Goal: Information Seeking & Learning: Learn about a topic

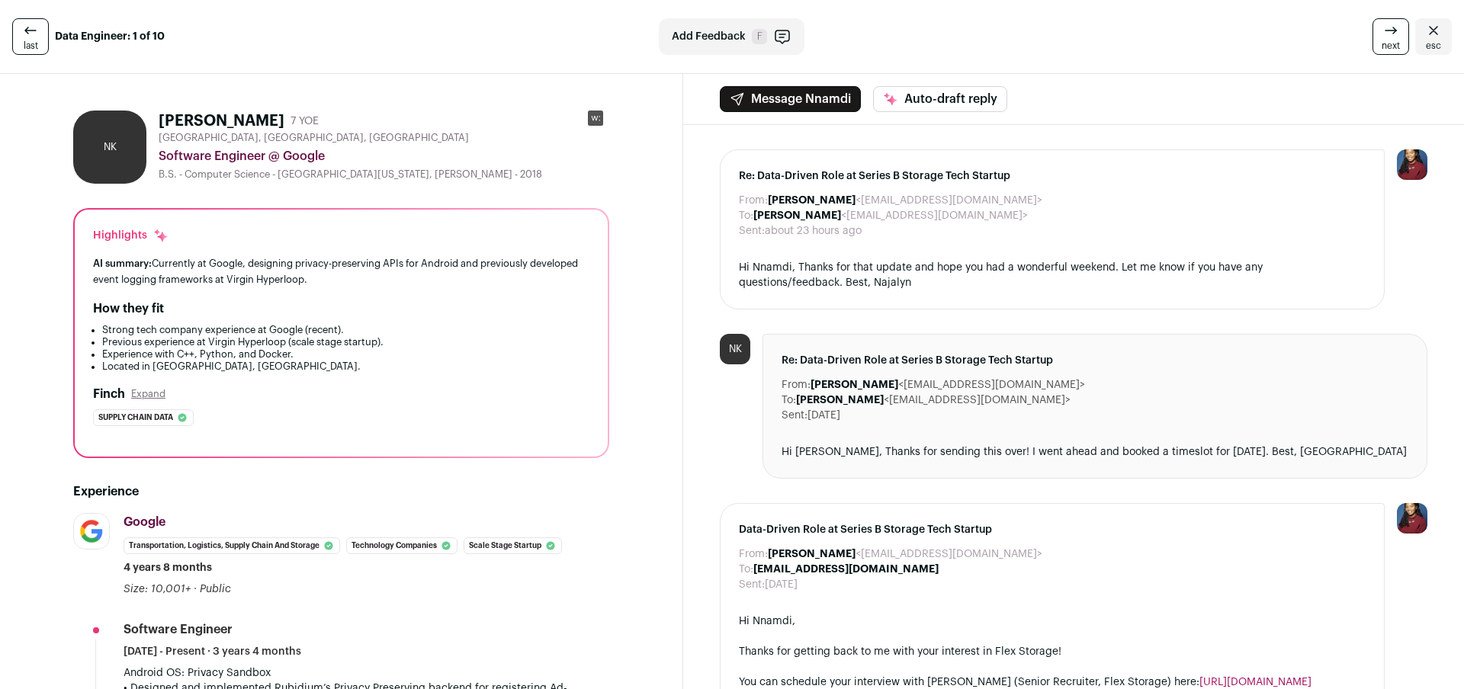
click at [1373, 40] on link "next" at bounding box center [1391, 36] width 37 height 37
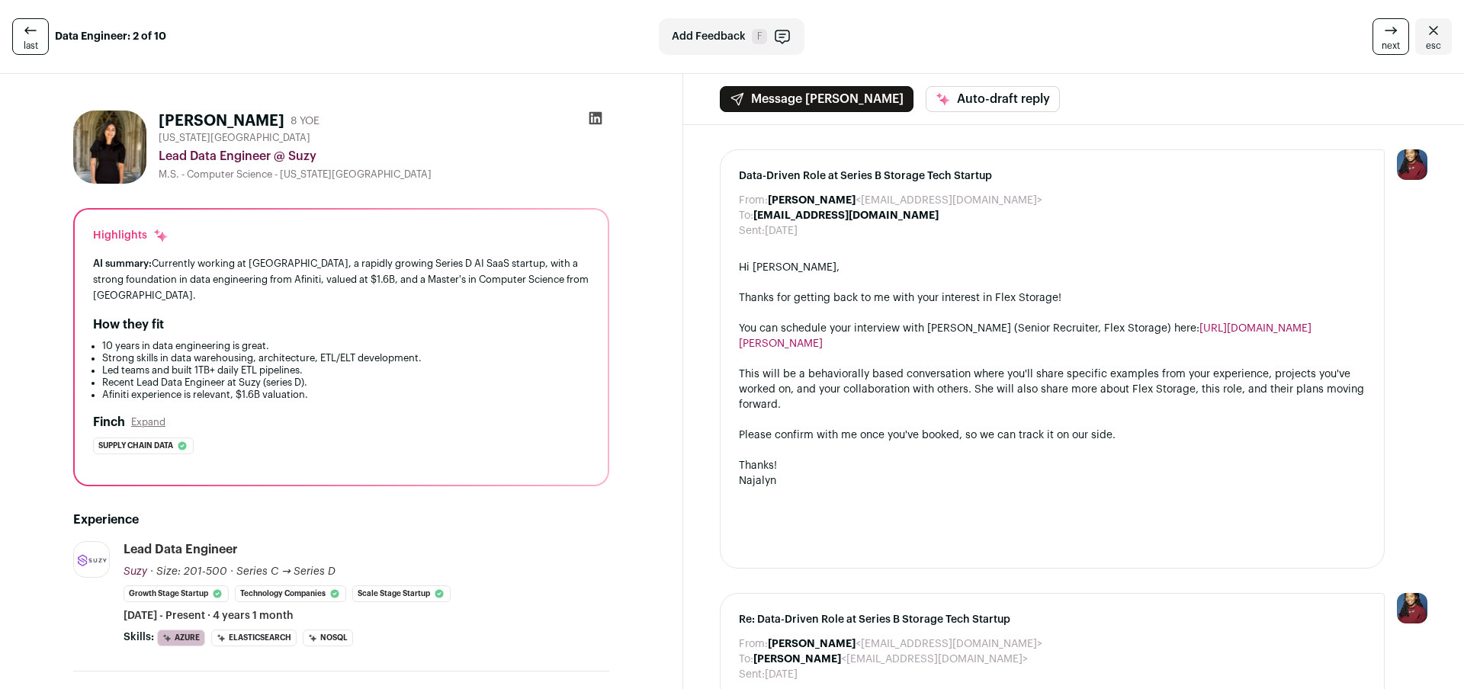
click at [1373, 40] on link "next" at bounding box center [1391, 36] width 37 height 37
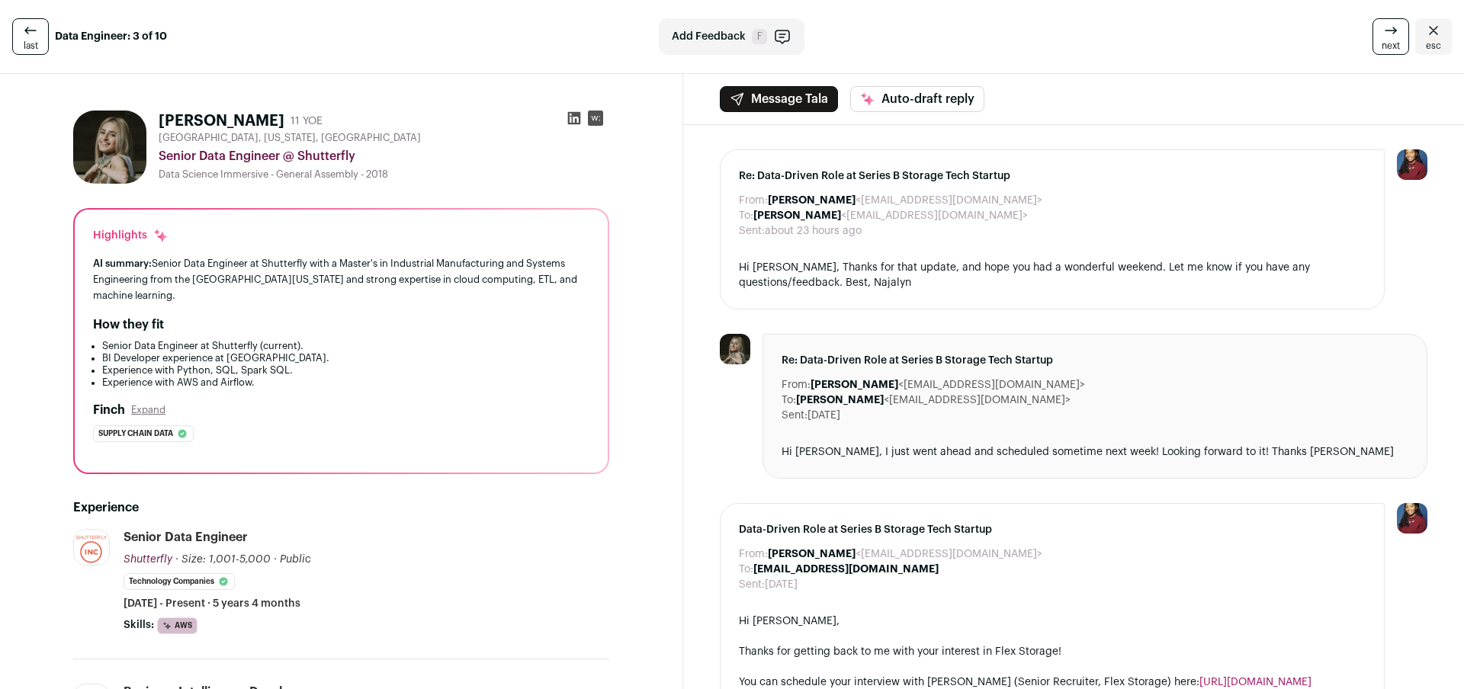
click at [1373, 40] on link "next" at bounding box center [1391, 36] width 37 height 37
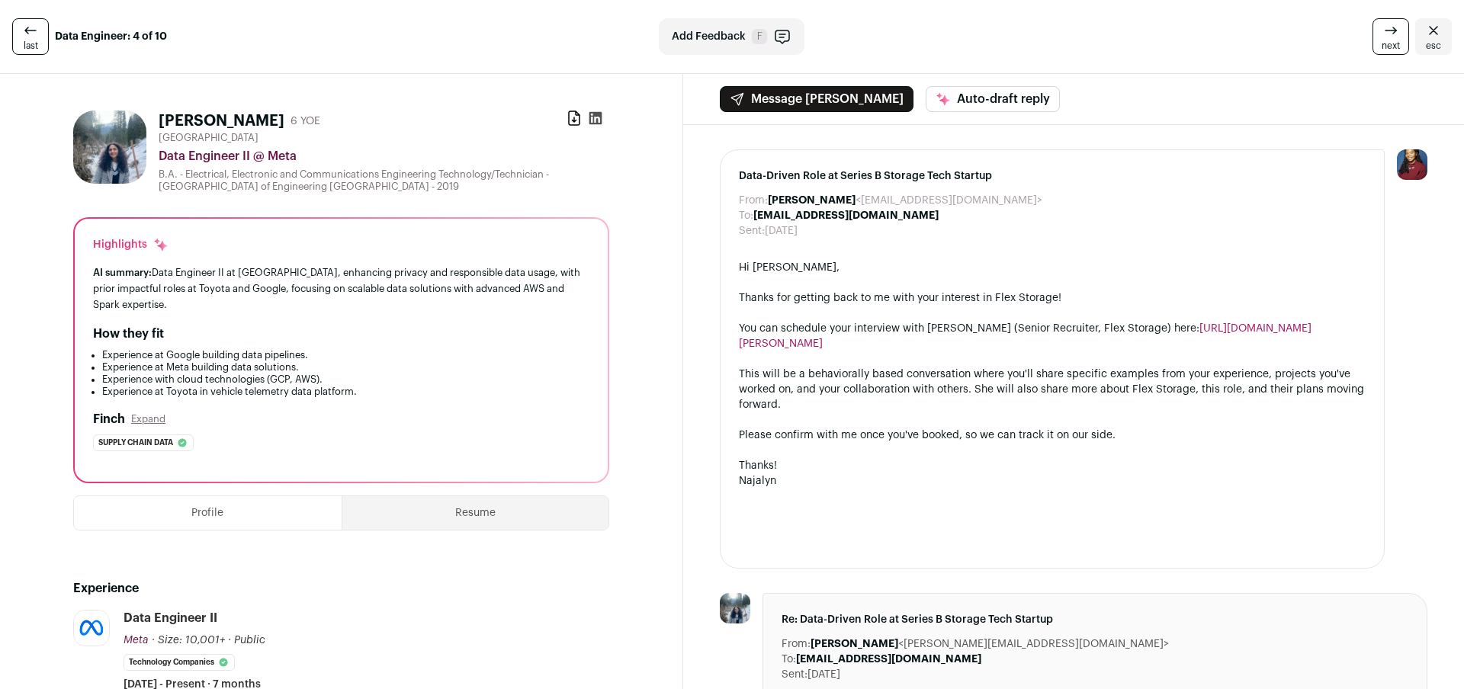
click at [21, 26] on icon at bounding box center [30, 30] width 18 height 18
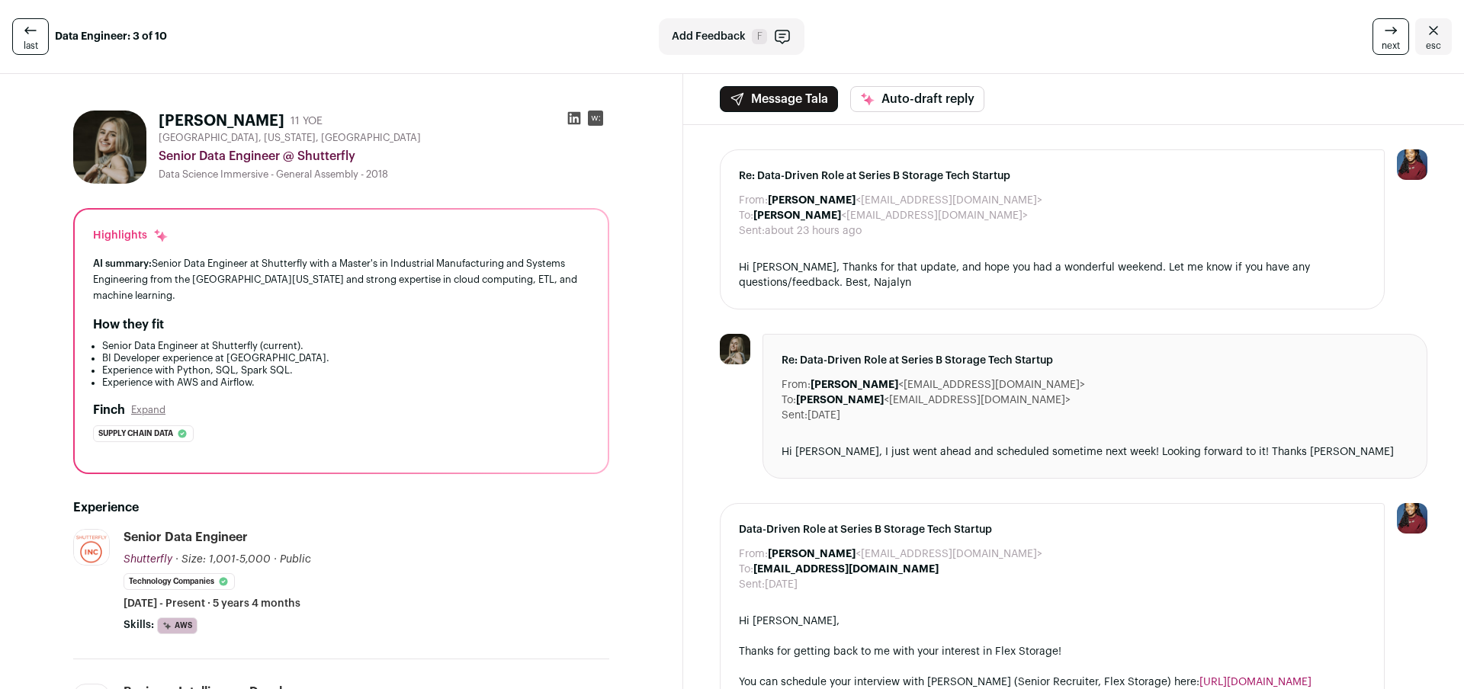
drag, startPoint x: 2, startPoint y: 39, endPoint x: 24, endPoint y: 37, distance: 21.4
click at [2, 39] on div "last Data Engineer: 3 of 10 Add Feedback F next esc" at bounding box center [732, 37] width 1464 height 74
click at [24, 37] on icon at bounding box center [30, 30] width 18 height 18
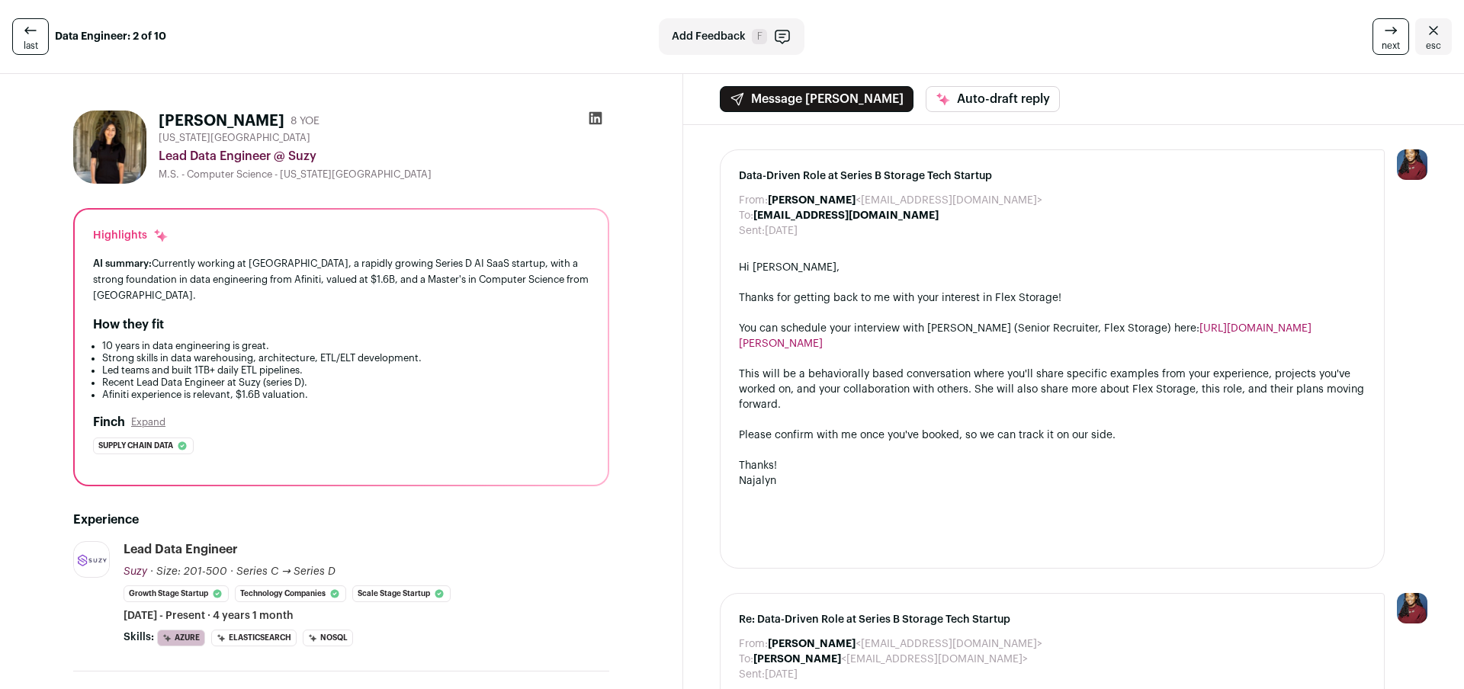
click at [24, 37] on icon at bounding box center [30, 30] width 18 height 18
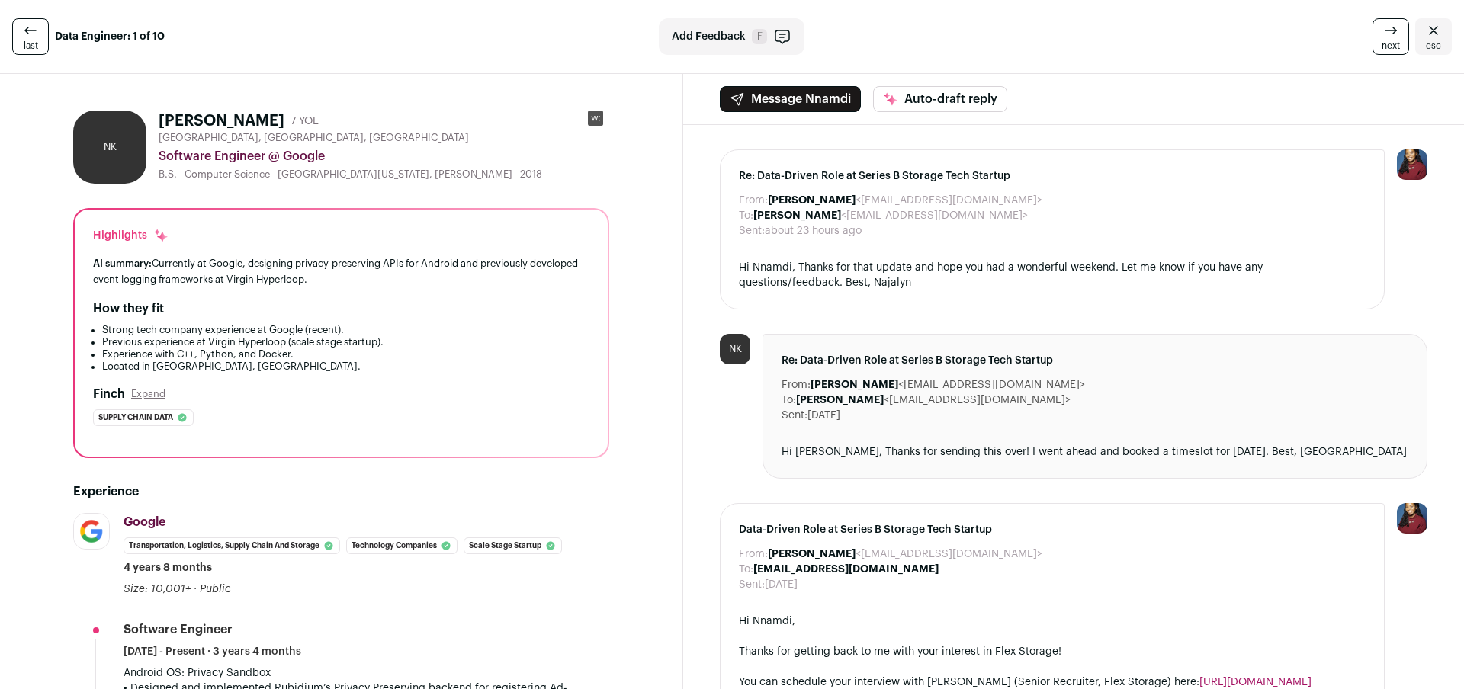
click at [24, 37] on icon at bounding box center [30, 30] width 18 height 18
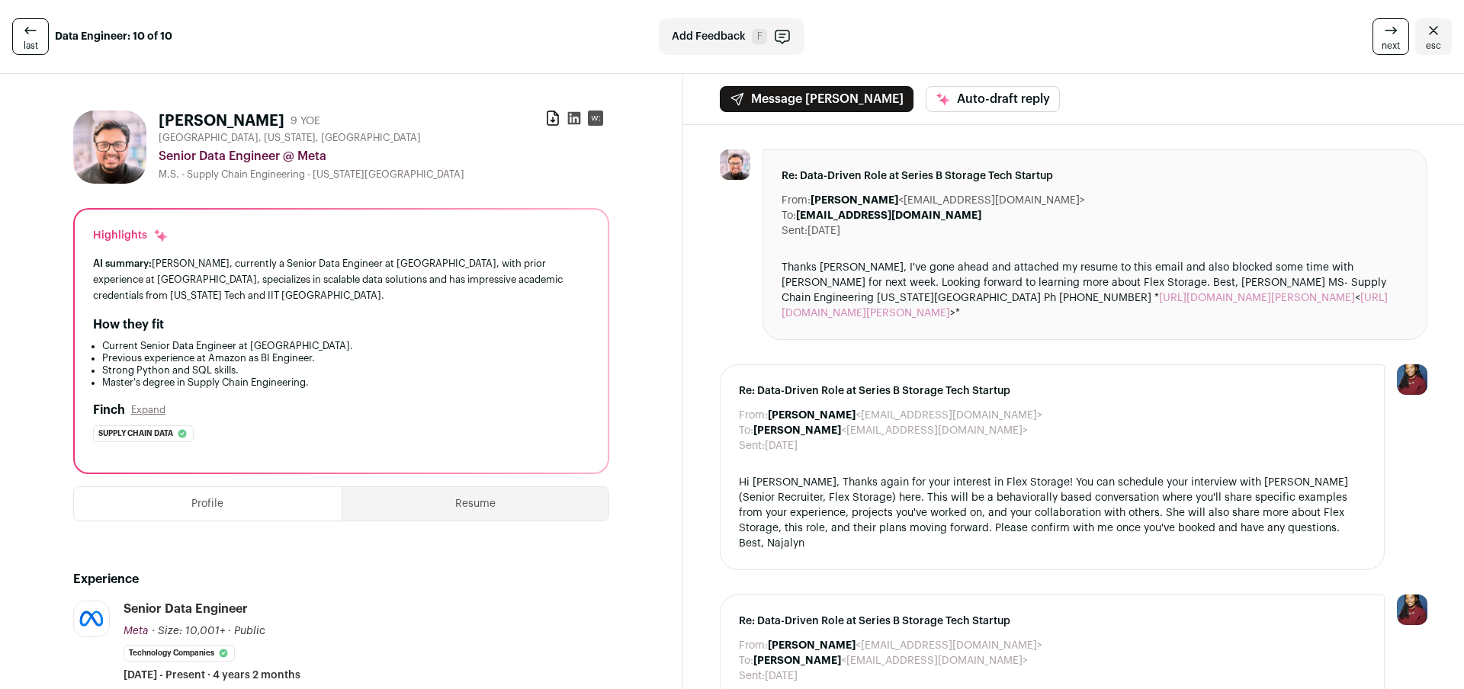
click at [24, 37] on icon at bounding box center [30, 30] width 18 height 18
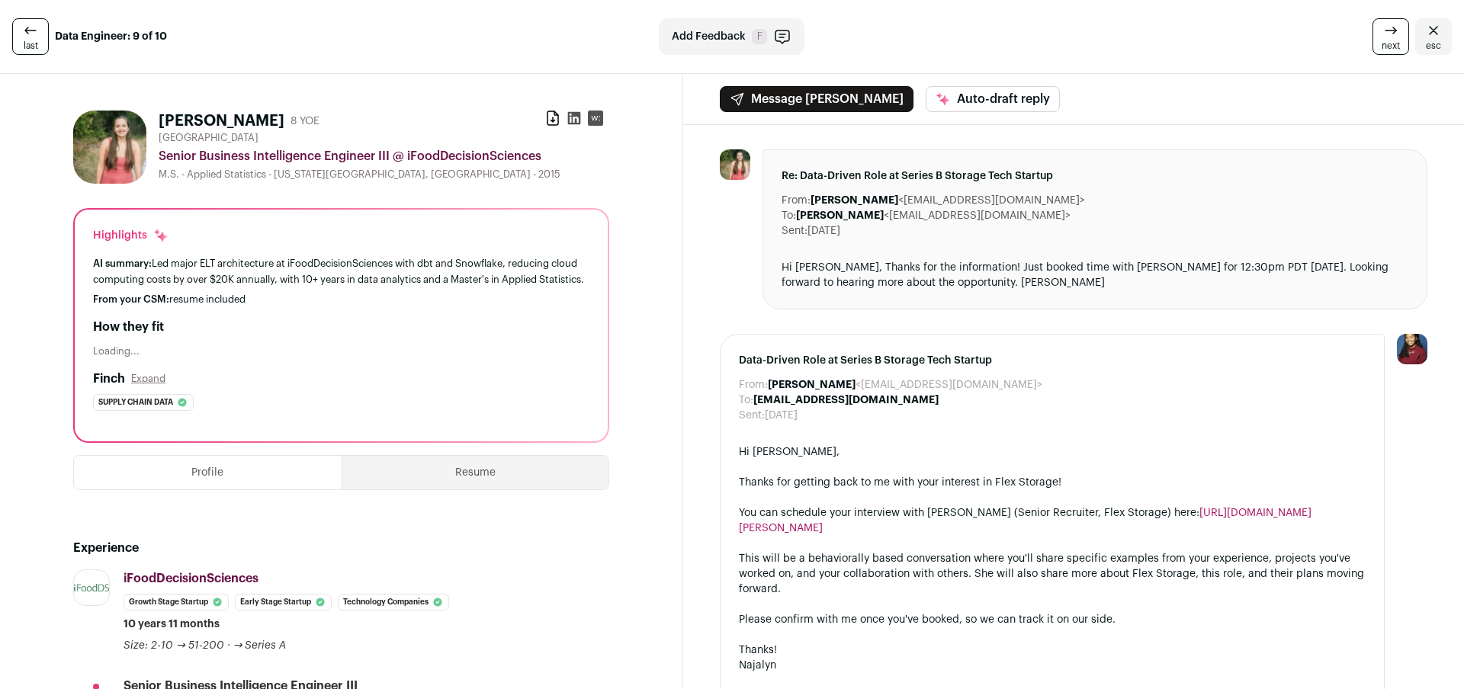
click at [30, 35] on icon at bounding box center [30, 30] width 18 height 18
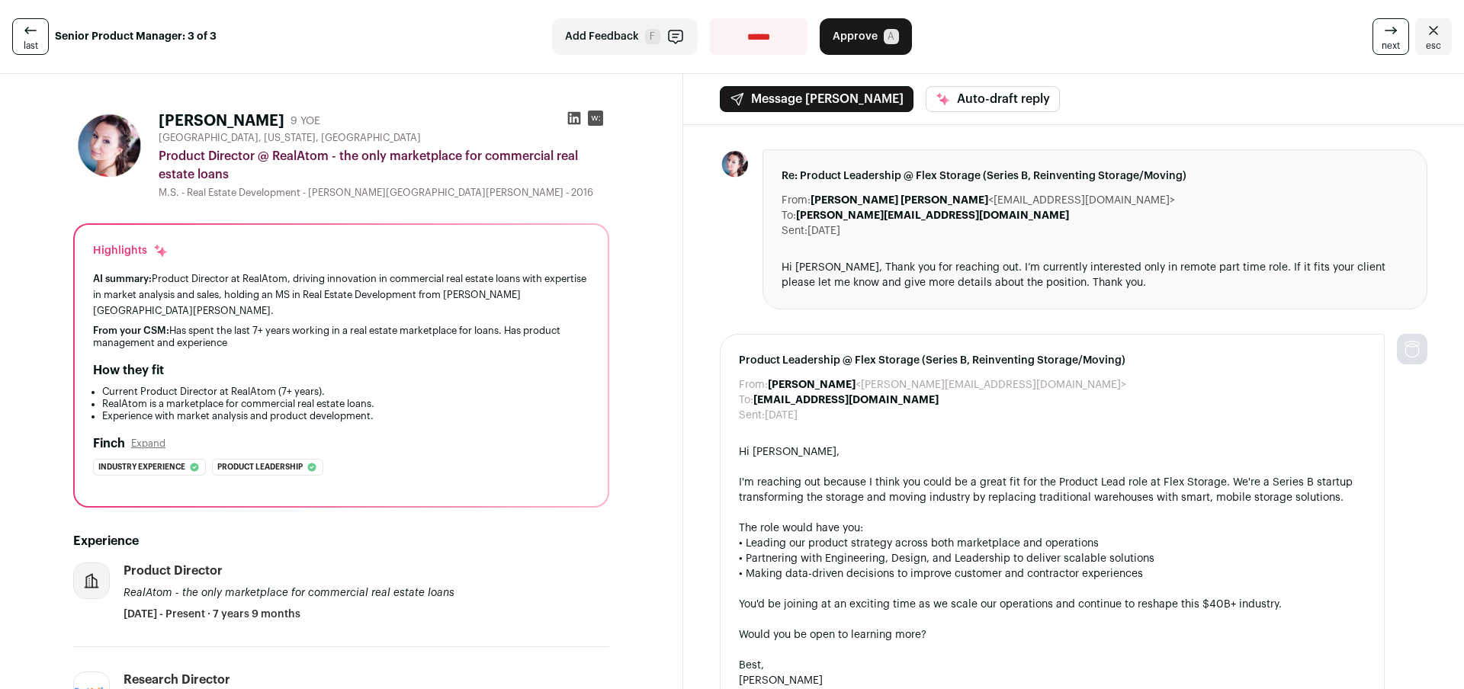
click at [571, 117] on icon at bounding box center [574, 118] width 15 height 15
select select "**********"
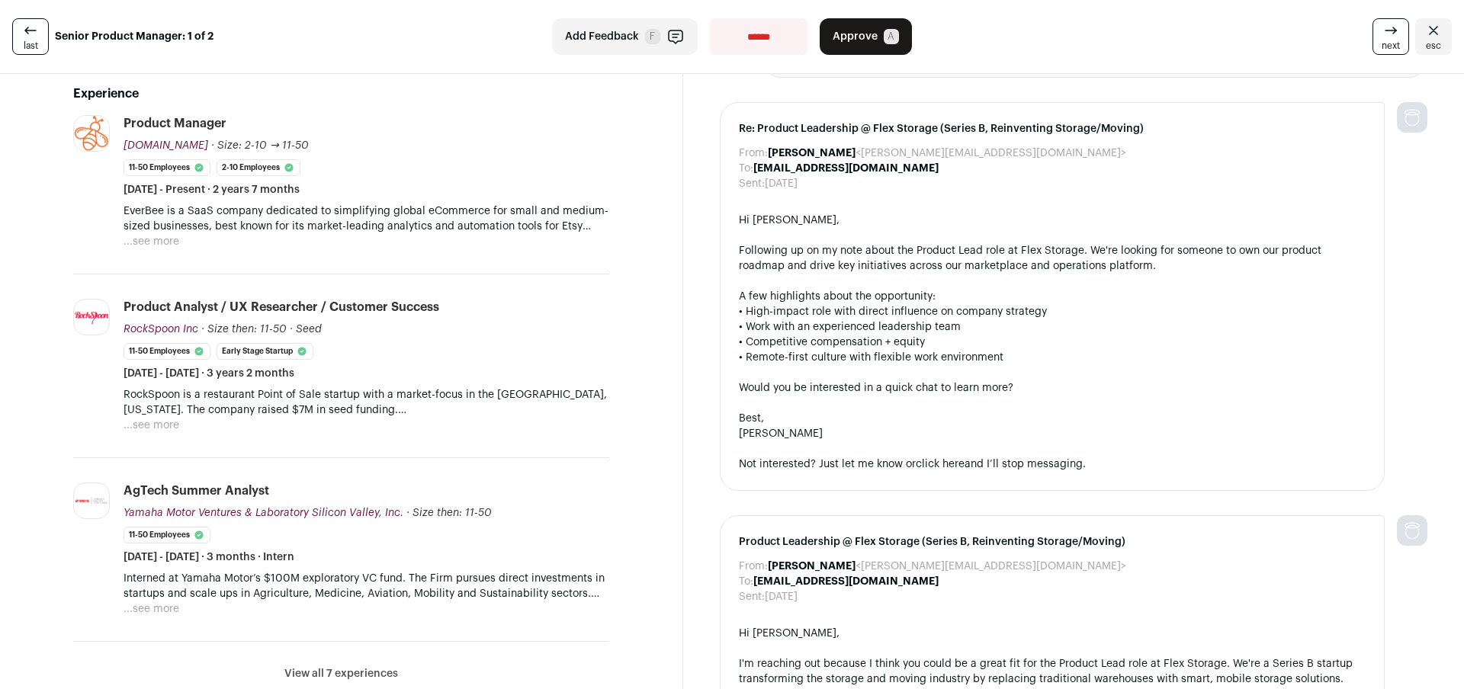
scroll to position [419, 0]
select select "**********"
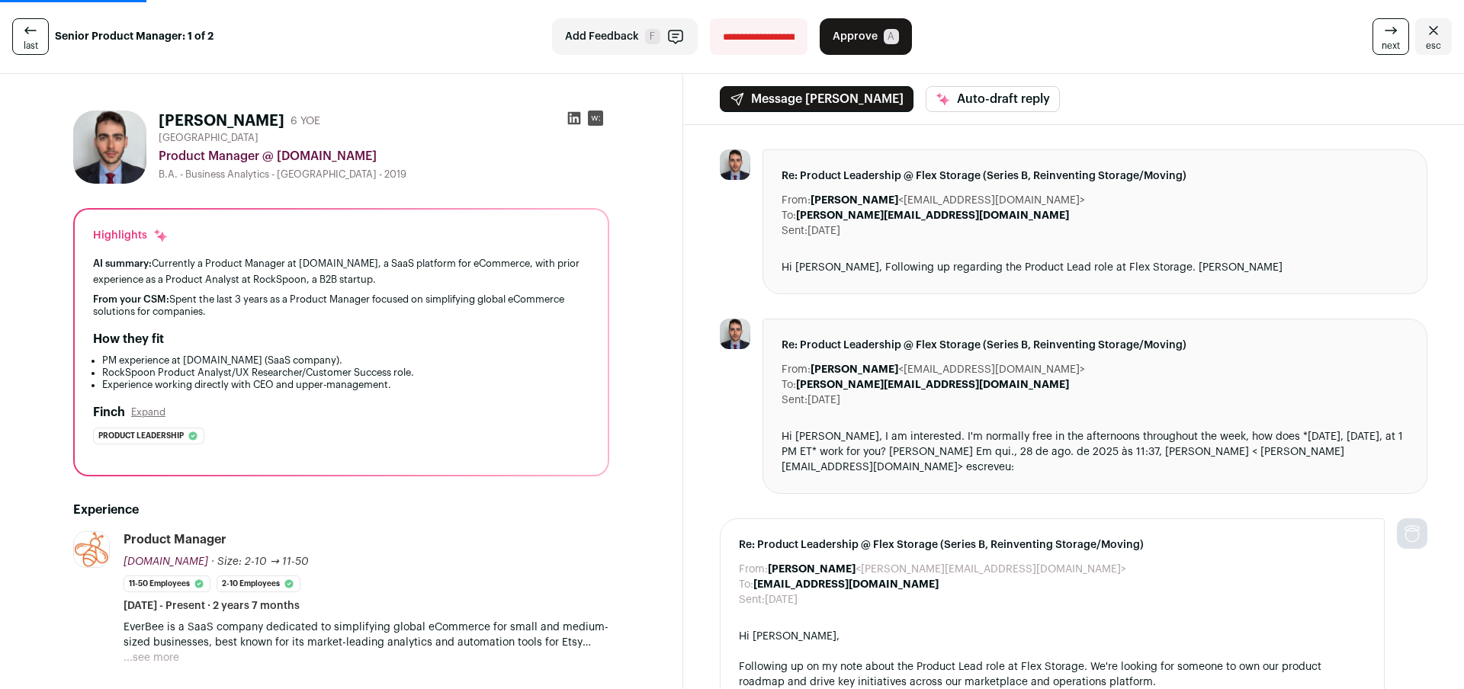
scroll to position [-36, 0]
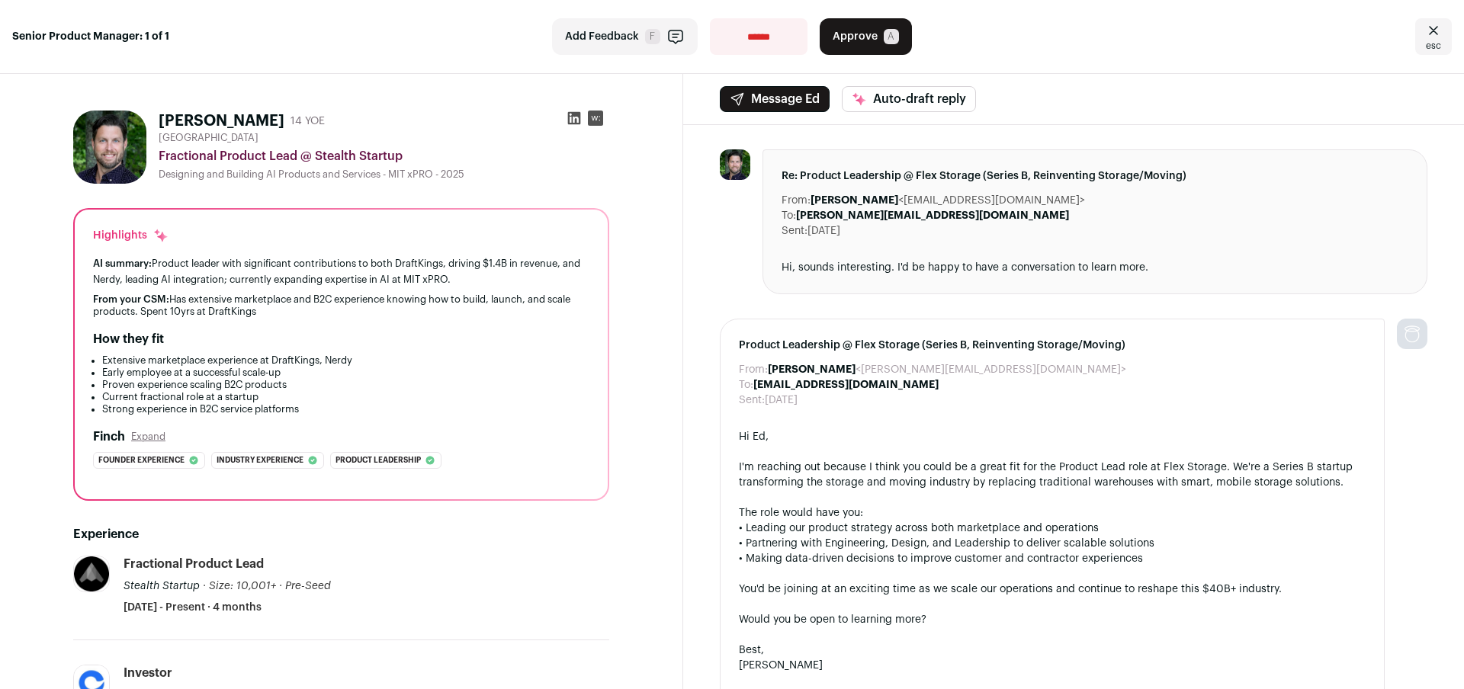
click at [571, 119] on icon at bounding box center [574, 118] width 15 height 15
drag, startPoint x: 1075, startPoint y: 2, endPoint x: 368, endPoint y: 18, distance: 707.2
